Goal: Task Accomplishment & Management: Complete application form

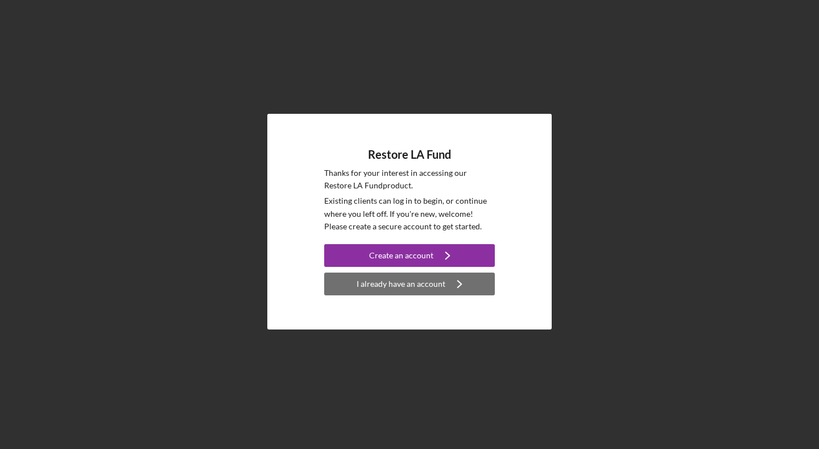
click at [416, 279] on div "I already have an account" at bounding box center [401, 284] width 89 height 23
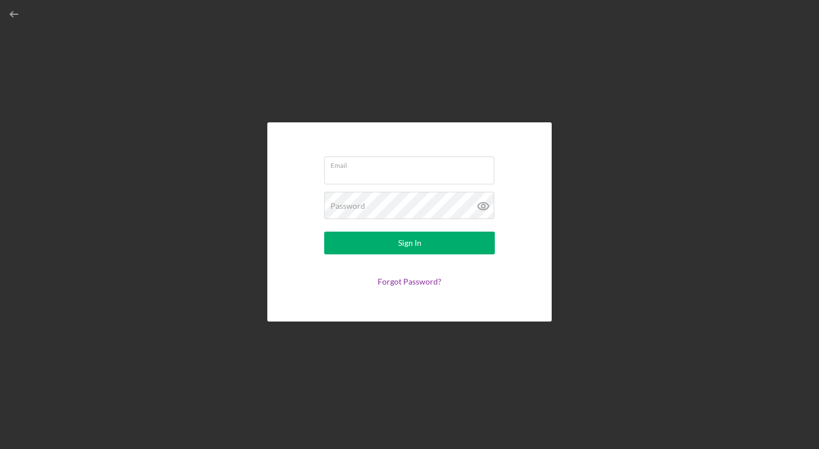
type input "[PERSON_NAME][EMAIL_ADDRESS][DOMAIN_NAME]"
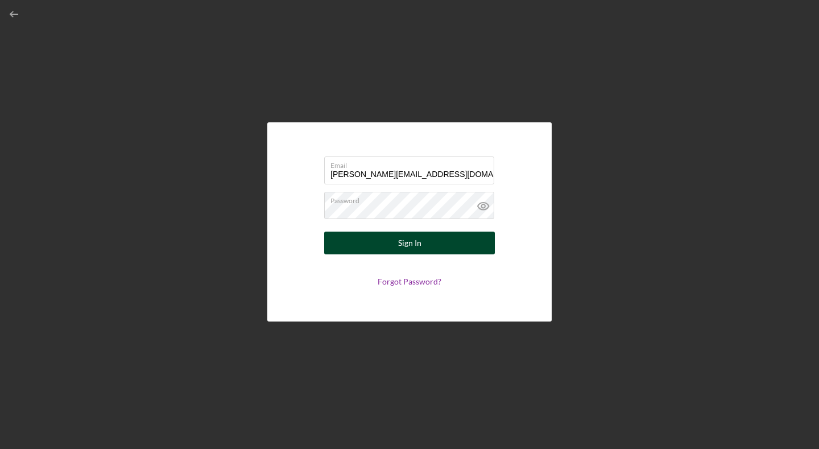
click at [403, 247] on div "Sign In" at bounding box center [409, 243] width 23 height 23
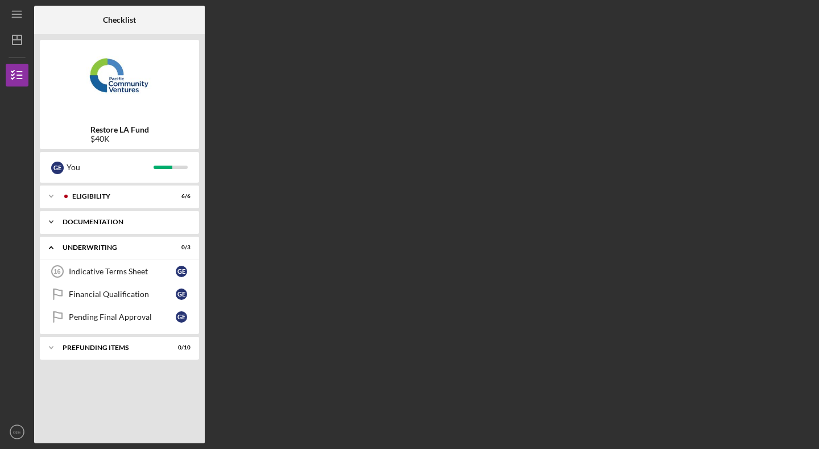
click at [109, 217] on div "Icon/Expander Documentation 10 / 10" at bounding box center [119, 222] width 159 height 23
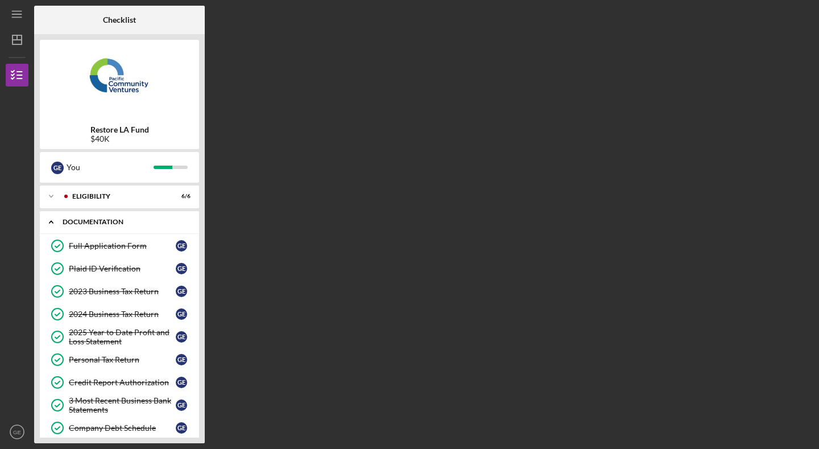
click at [109, 217] on div "Icon/Expander Documentation 10 / 10" at bounding box center [119, 222] width 159 height 23
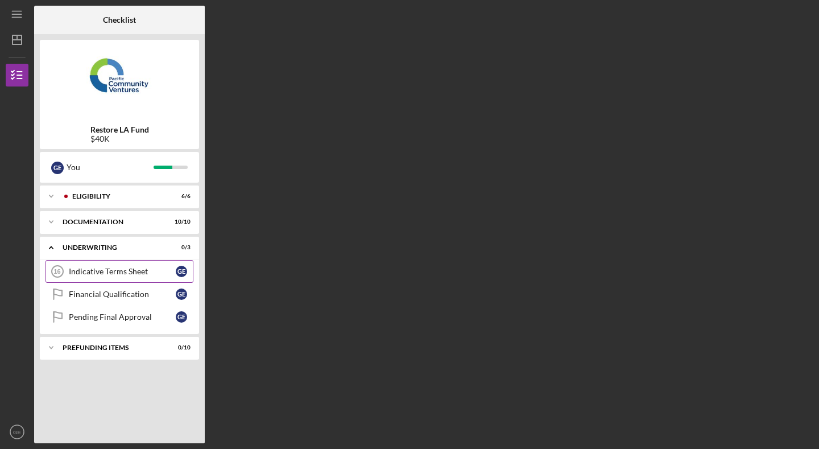
click at [96, 272] on div "Indicative Terms Sheet" at bounding box center [122, 271] width 107 height 9
